Goal: Task Accomplishment & Management: Manage account settings

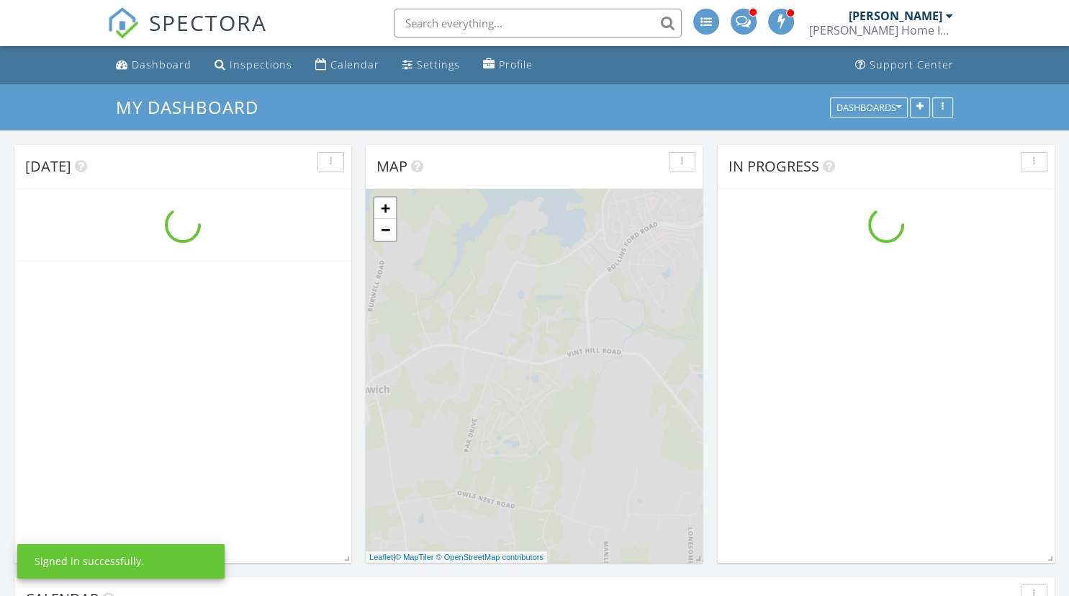
scroll to position [1491, 1069]
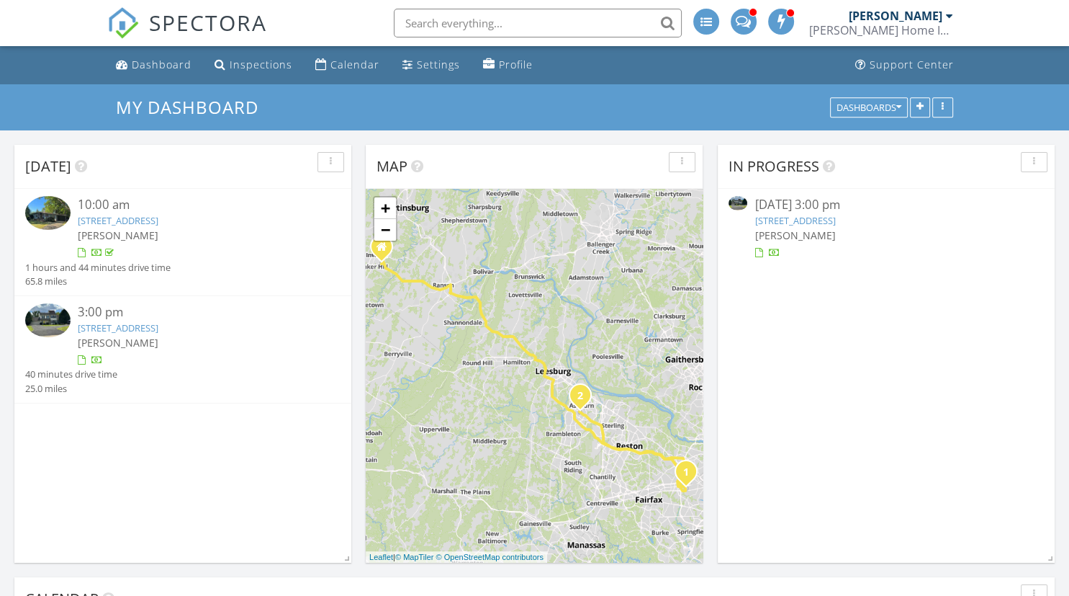
click at [158, 328] on link "21165 Hayshire Ct, Ashburn, VA 20147" at bounding box center [118, 327] width 81 height 13
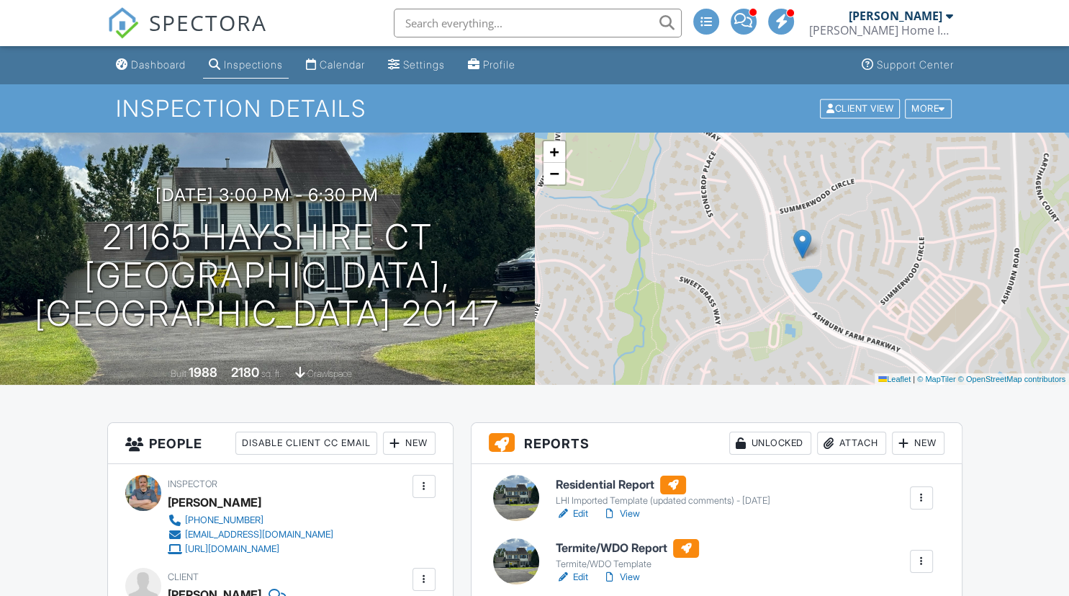
click at [629, 513] on link "View" at bounding box center [621, 513] width 37 height 14
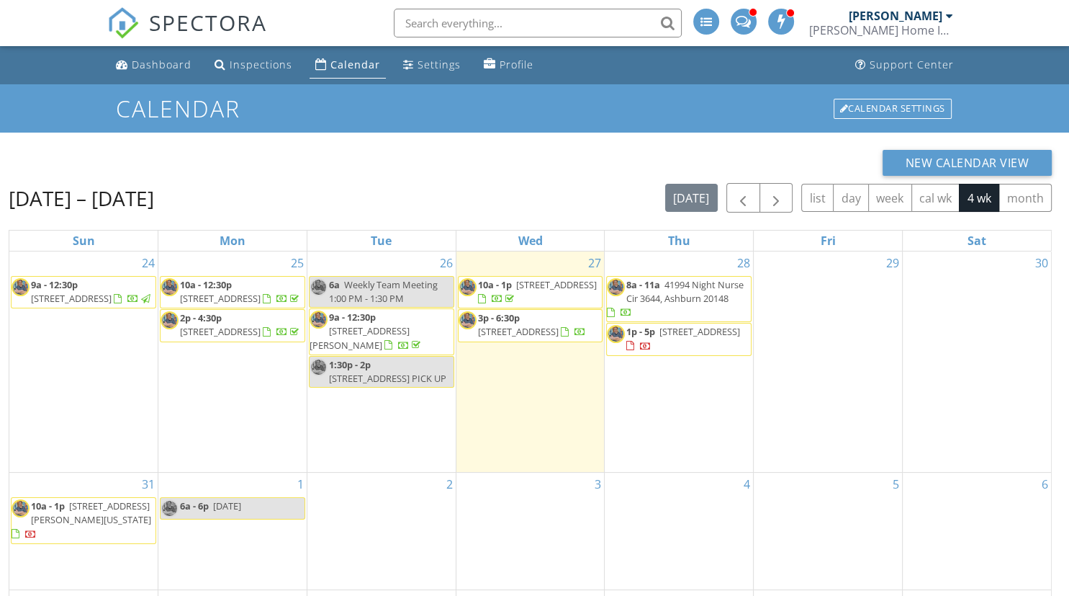
click at [521, 338] on span "21165 Hayshire Ct, Ashburn 20147" at bounding box center [518, 331] width 81 height 13
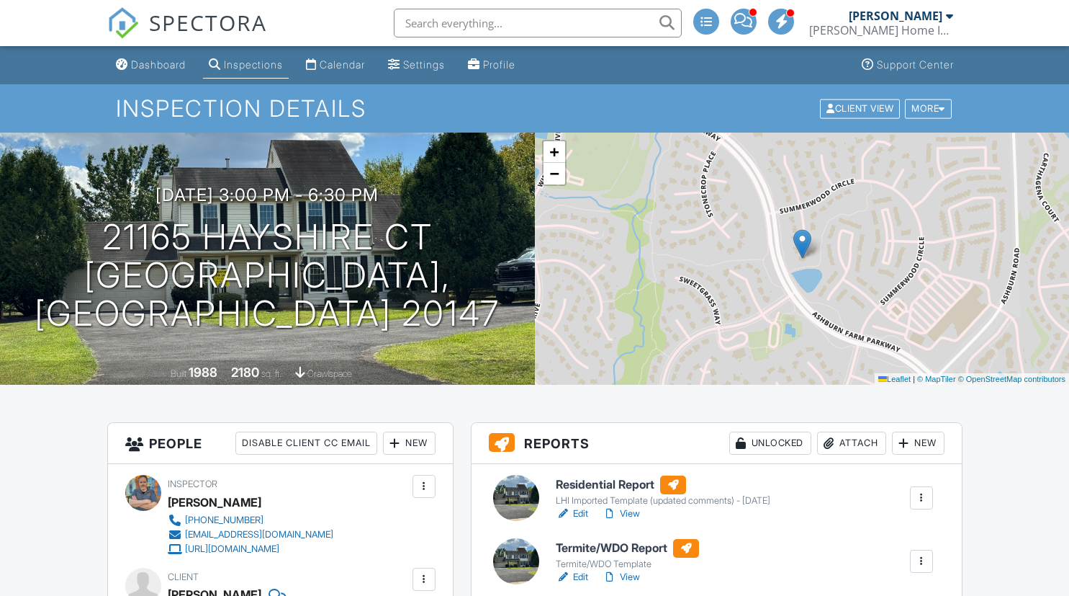
scroll to position [228, 0]
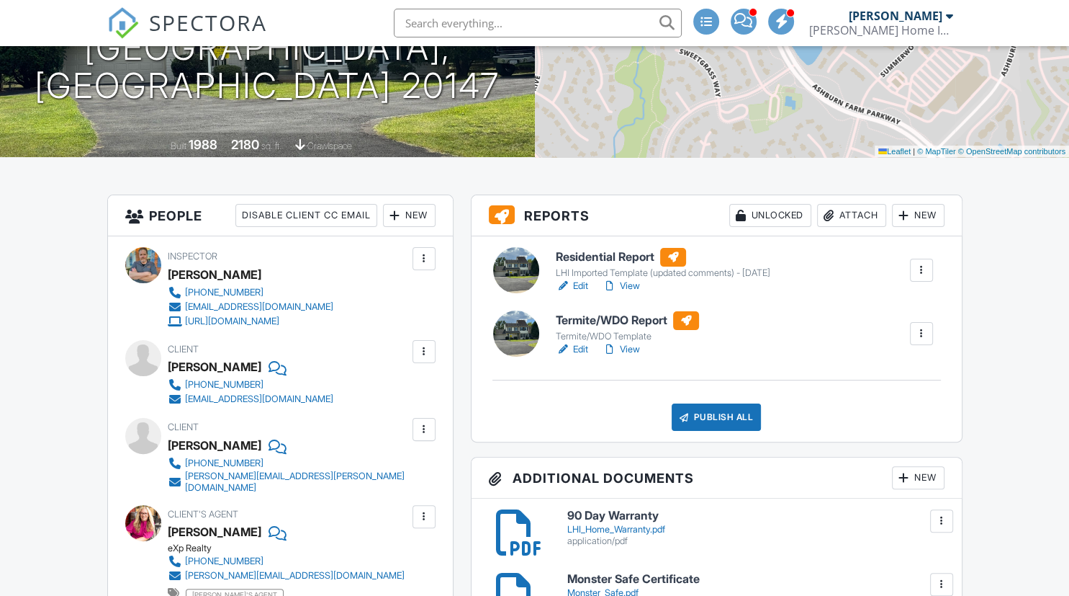
click at [635, 284] on link "View" at bounding box center [621, 286] width 37 height 14
click at [633, 348] on link "View" at bounding box center [621, 349] width 37 height 14
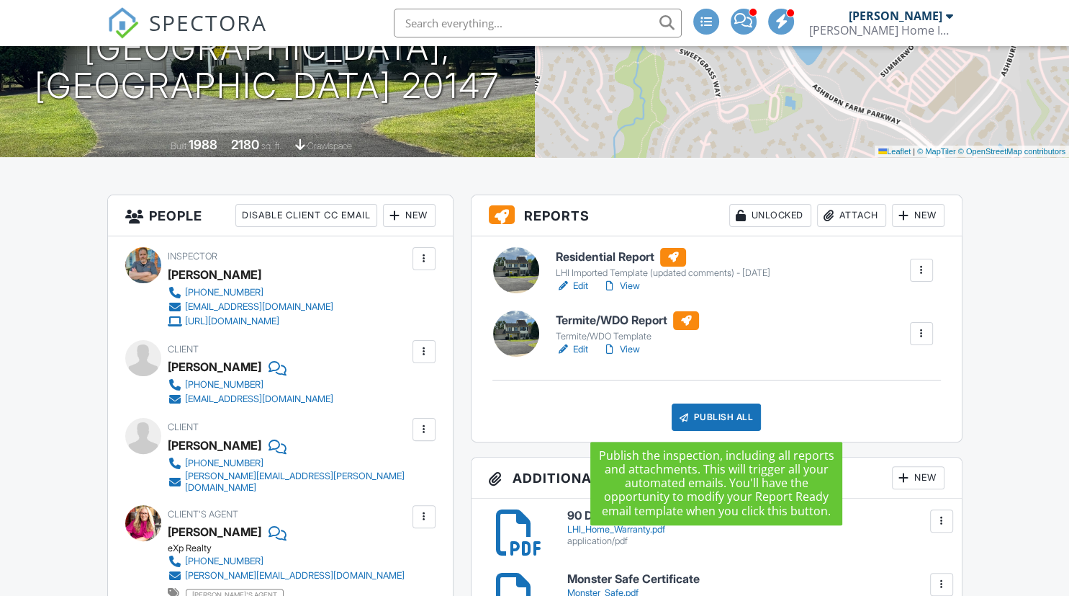
click at [717, 414] on div "Publish All" at bounding box center [717, 416] width 90 height 27
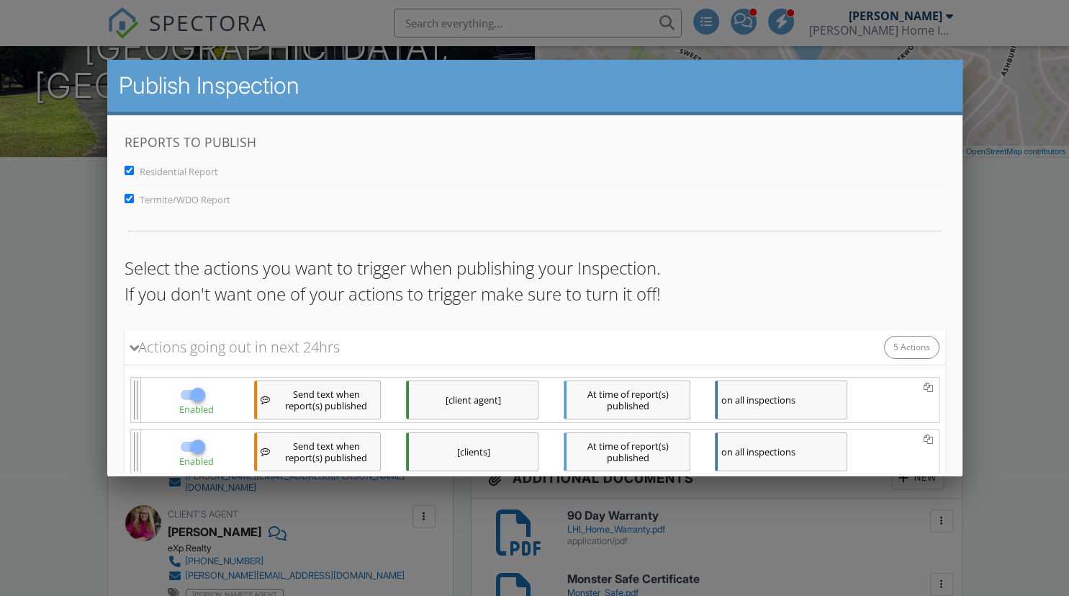
scroll to position [250, 0]
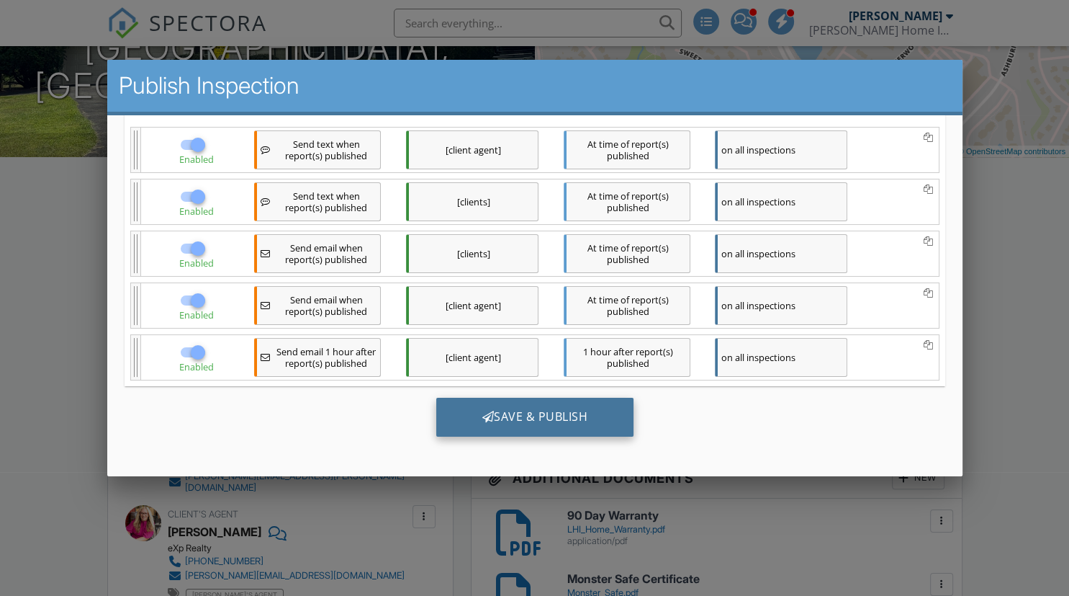
click at [552, 420] on div "Save & Publish" at bounding box center [535, 416] width 198 height 39
